Goal: Navigation & Orientation: Find specific page/section

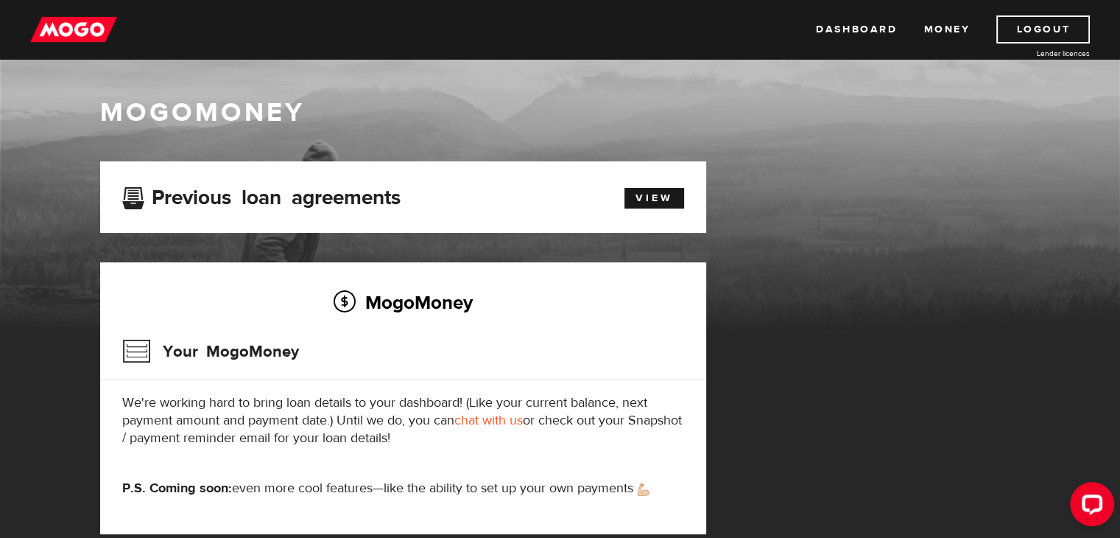
click at [651, 210] on div "Previous loan agreements View" at bounding box center [403, 196] width 584 height 27
click at [656, 203] on link "View" at bounding box center [655, 198] width 60 height 21
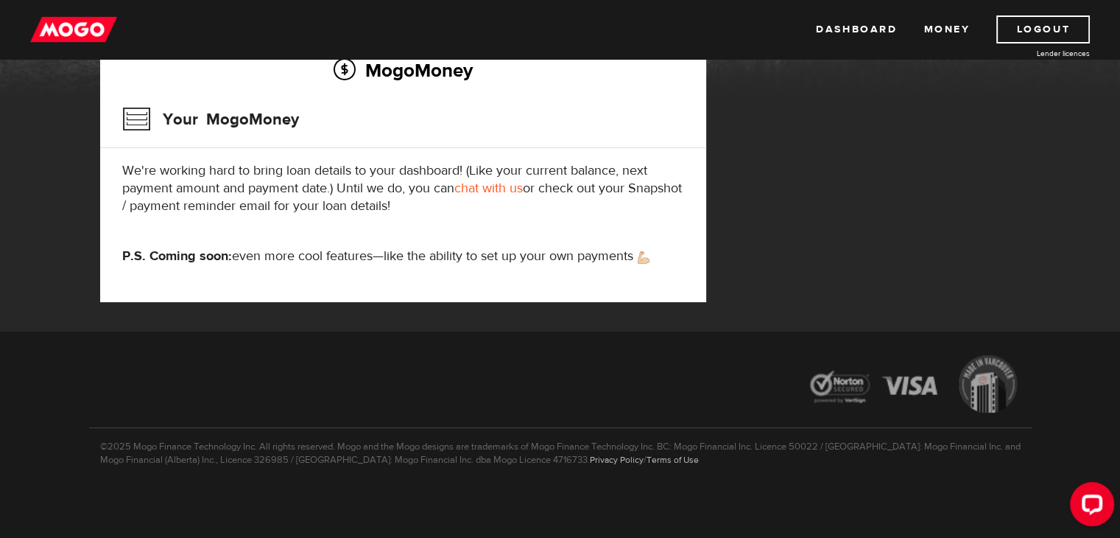
scroll to position [62, 0]
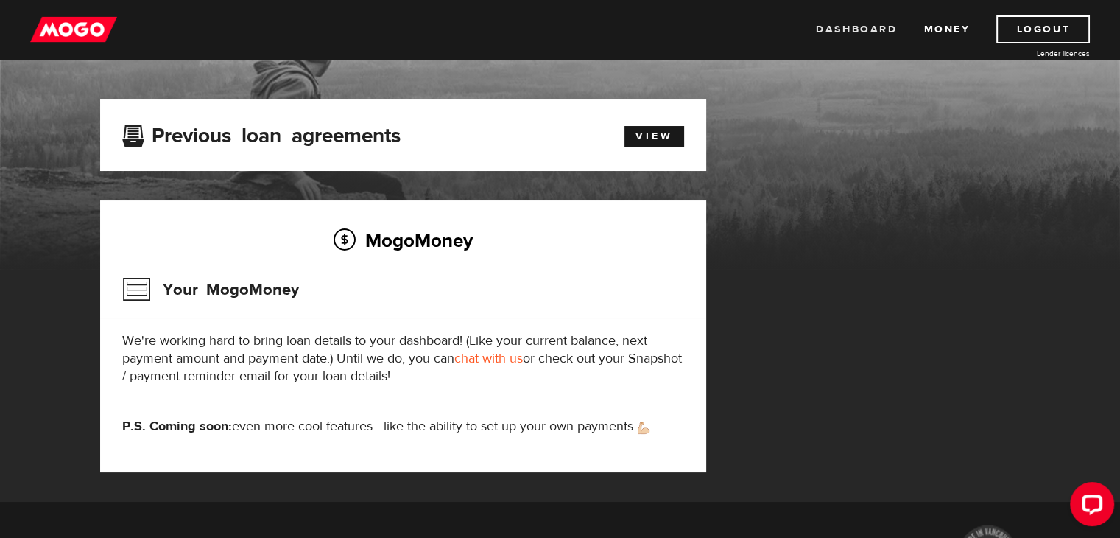
click at [868, 25] on link "Dashboard" at bounding box center [856, 29] width 81 height 28
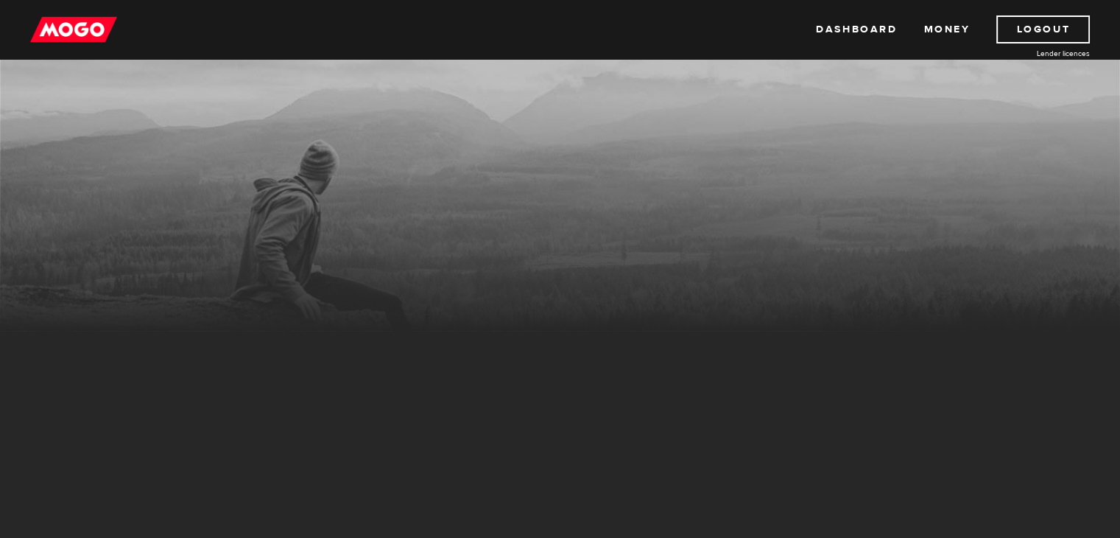
click at [922, 28] on ul "Dashboard Money Logout" at bounding box center [953, 29] width 274 height 28
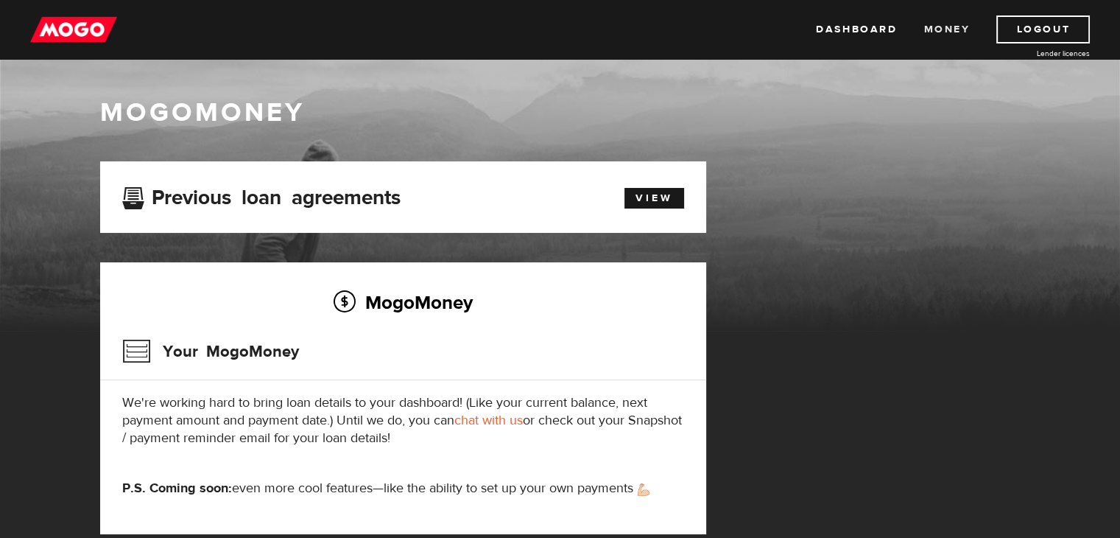
click at [927, 30] on link "Money" at bounding box center [947, 29] width 46 height 28
